Goal: Task Accomplishment & Management: Manage account settings

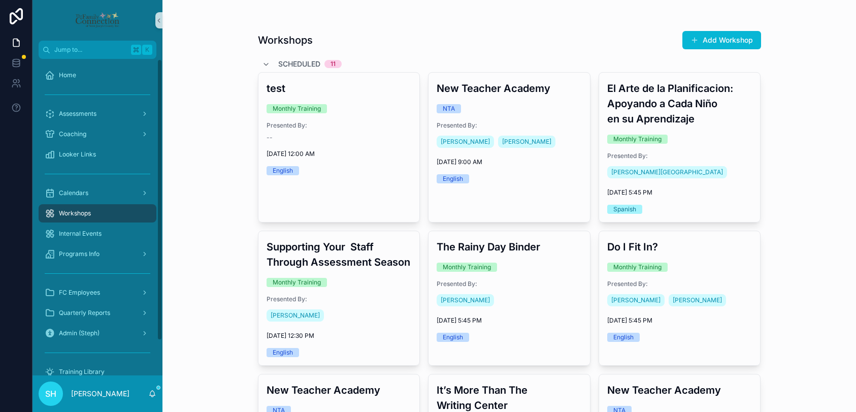
scroll to position [47, 0]
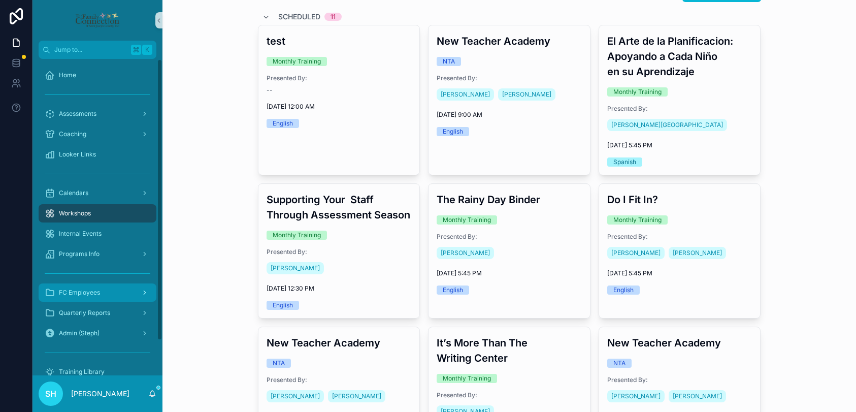
click at [85, 292] on span "FC Employees" at bounding box center [79, 292] width 41 height 8
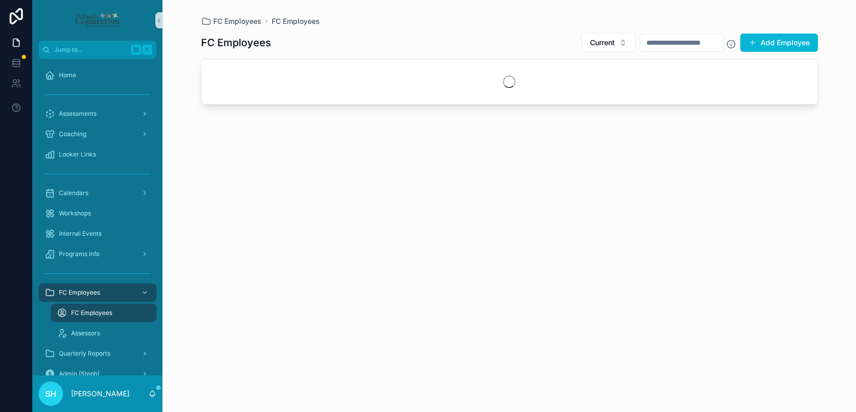
click at [91, 313] on span "FC Employees" at bounding box center [91, 313] width 41 height 8
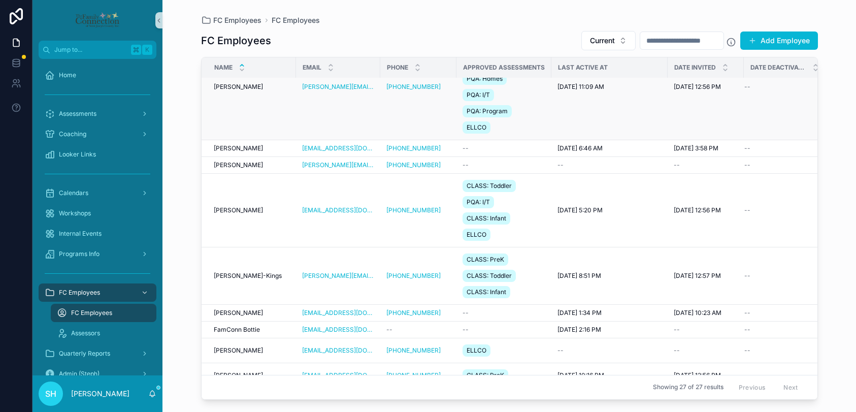
scroll to position [360, 0]
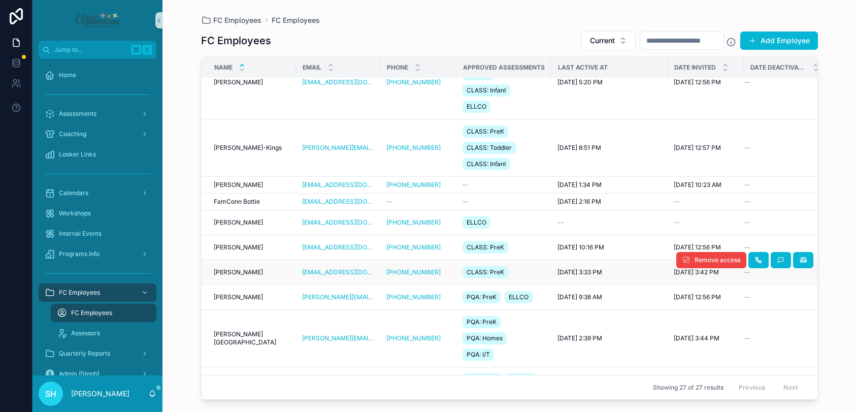
click at [220, 269] on span "[PERSON_NAME]" at bounding box center [238, 272] width 49 height 8
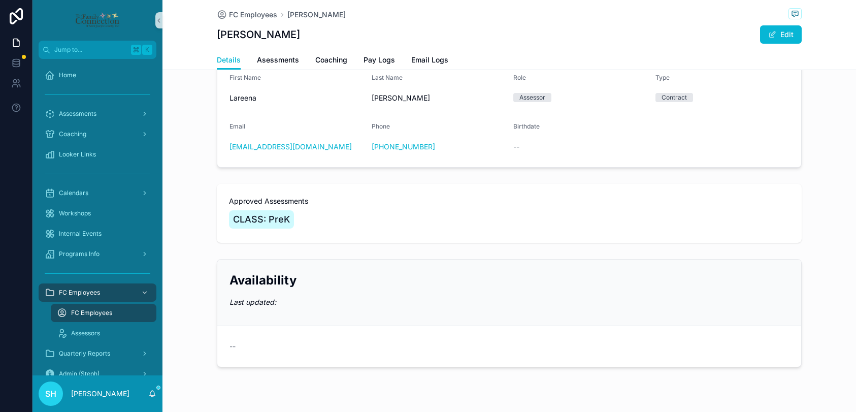
scroll to position [100, 0]
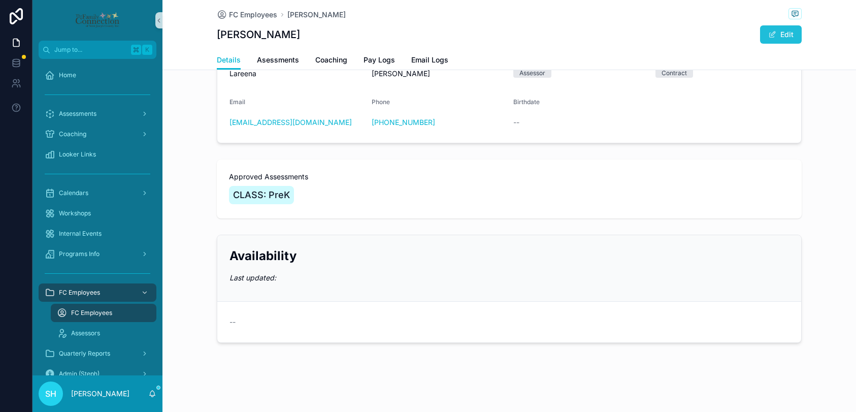
click at [788, 29] on button "Edit" at bounding box center [781, 34] width 42 height 18
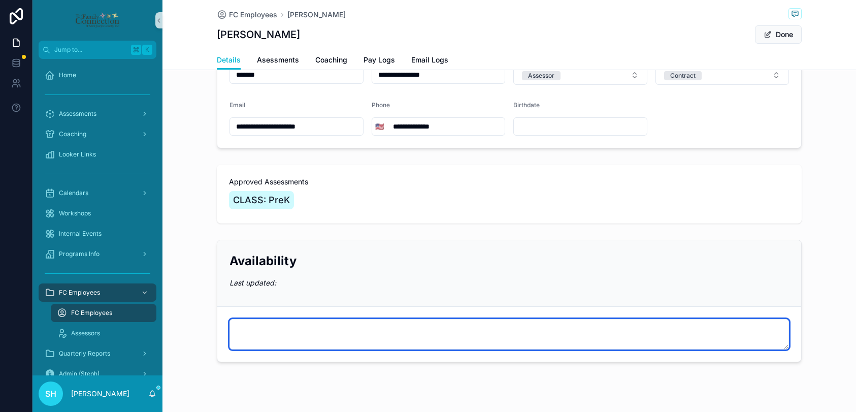
click at [277, 327] on textarea "scrollable content" at bounding box center [508, 334] width 559 height 30
type textarea "*"
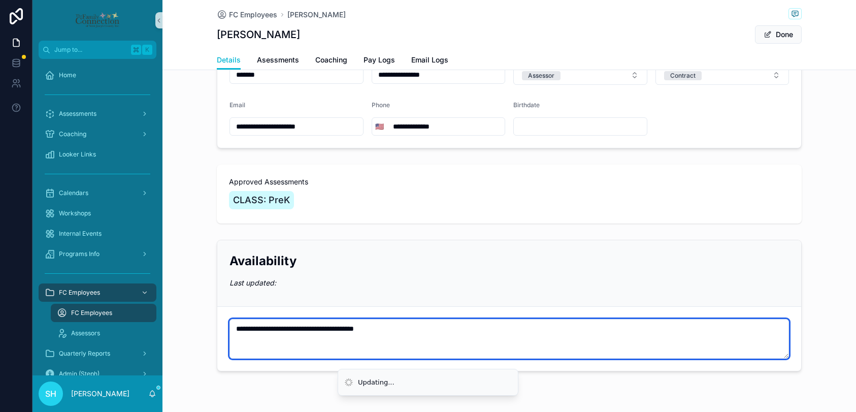
click at [290, 328] on textarea "**********" at bounding box center [508, 339] width 559 height 40
click at [436, 327] on textarea "**********" at bounding box center [508, 339] width 559 height 40
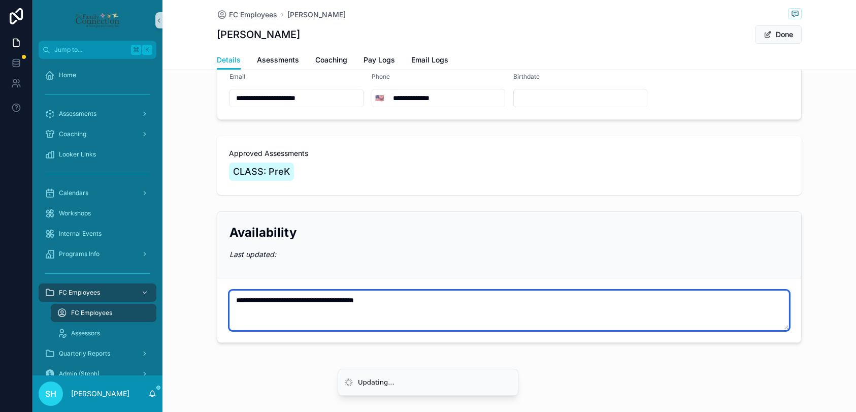
scroll to position [0, 0]
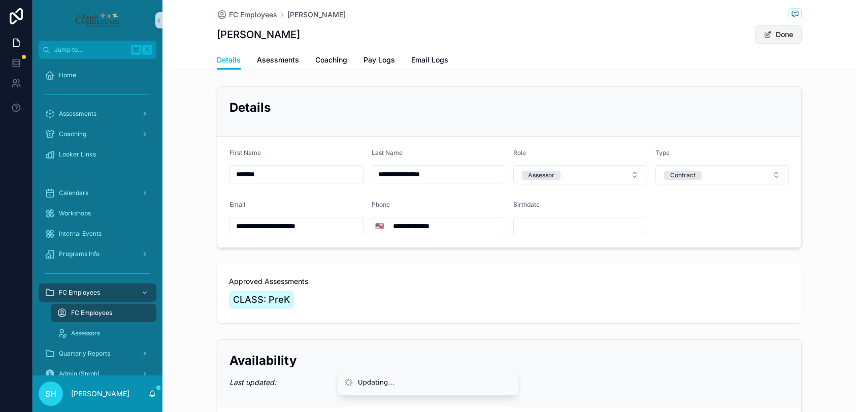
type textarea "**********"
click at [769, 36] on span "scrollable content" at bounding box center [768, 34] width 8 height 8
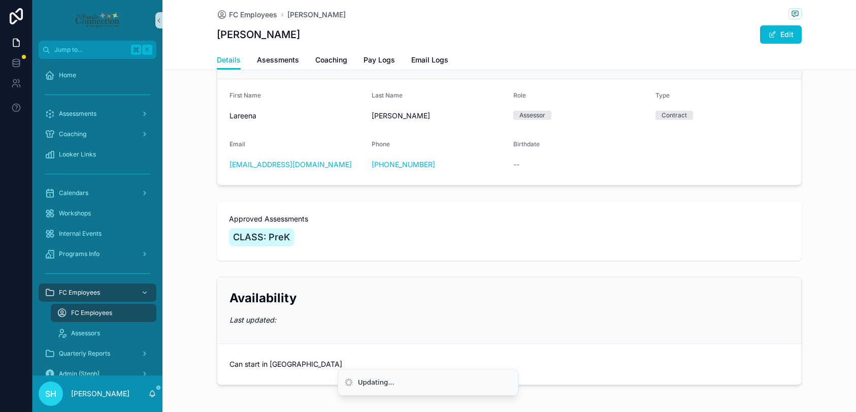
scroll to position [100, 0]
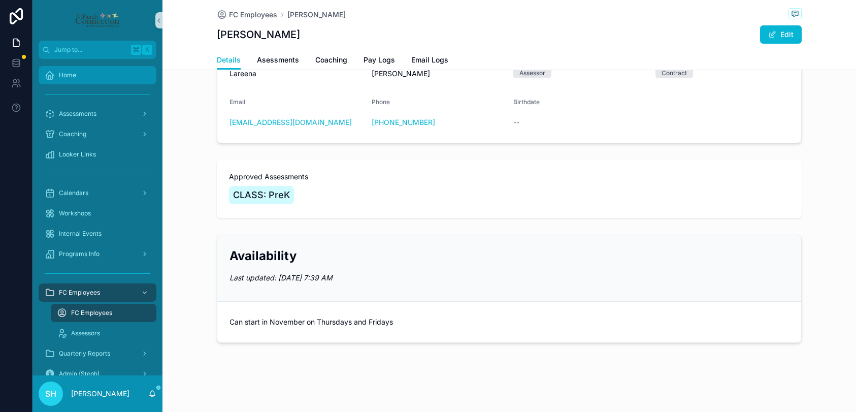
click at [64, 77] on span "Home" at bounding box center [67, 75] width 17 height 8
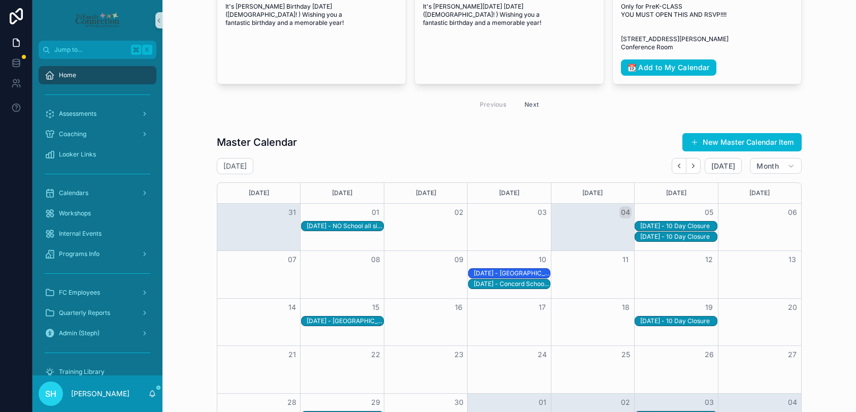
scroll to position [330, 0]
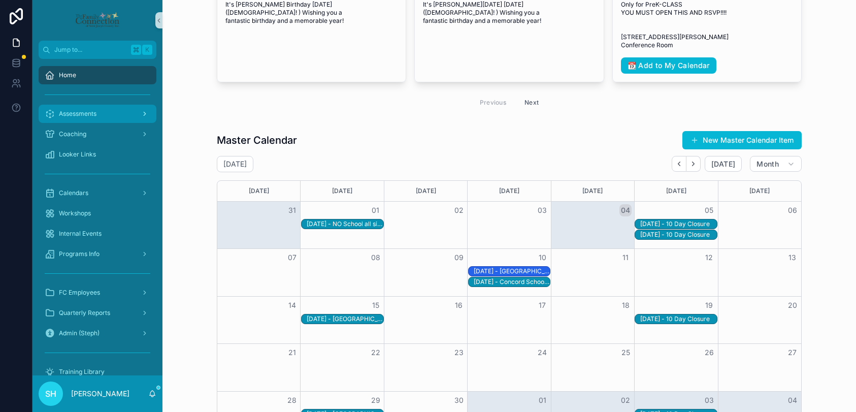
click at [94, 110] on span "Assessments" at bounding box center [78, 114] width 38 height 8
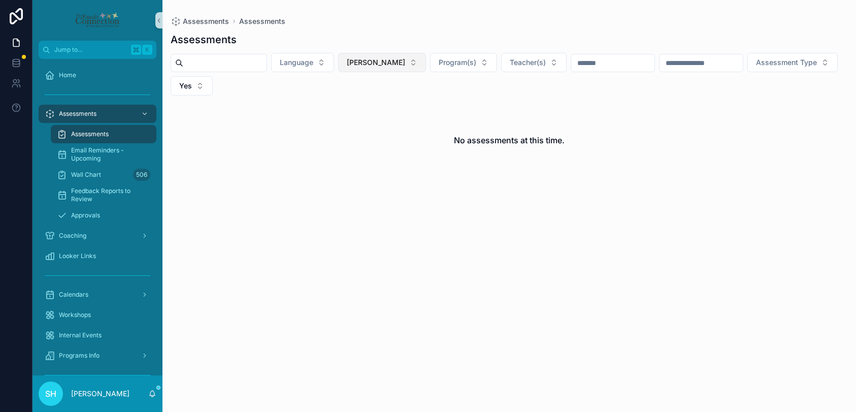
click at [409, 65] on button "[PERSON_NAME]" at bounding box center [382, 62] width 88 height 19
click at [345, 103] on div "None" at bounding box center [384, 103] width 122 height 16
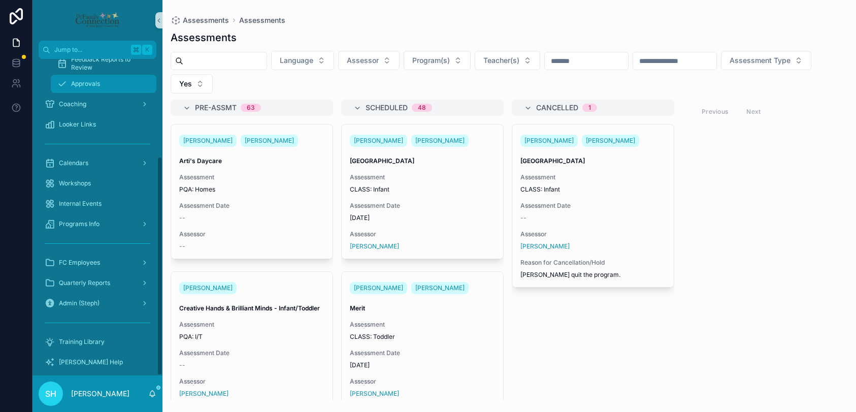
scroll to position [141, 0]
